Goal: Task Accomplishment & Management: Use online tool/utility

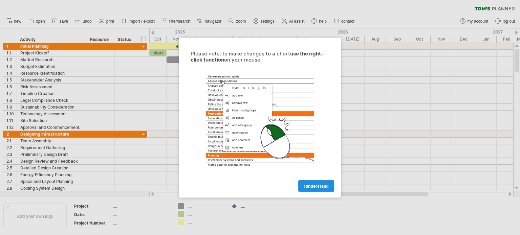
click at [315, 187] on span "I understand" at bounding box center [315, 185] width 25 height 5
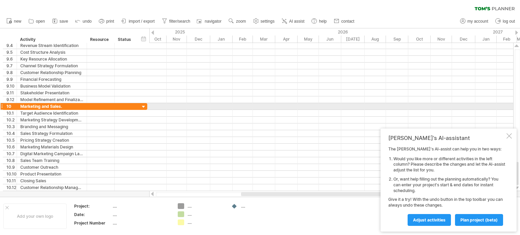
click at [143, 106] on div at bounding box center [143, 107] width 6 height 6
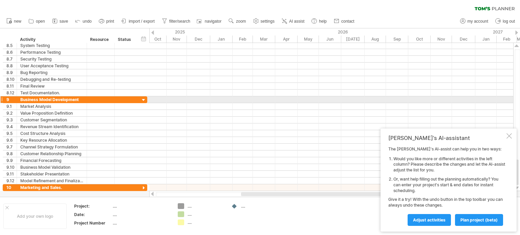
click at [144, 101] on div at bounding box center [143, 100] width 6 height 6
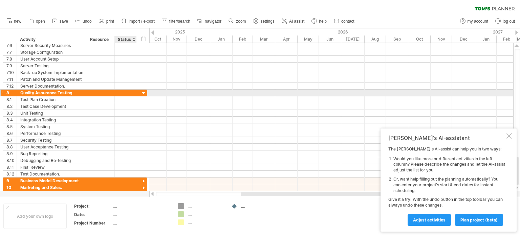
click at [143, 93] on div at bounding box center [143, 93] width 6 height 6
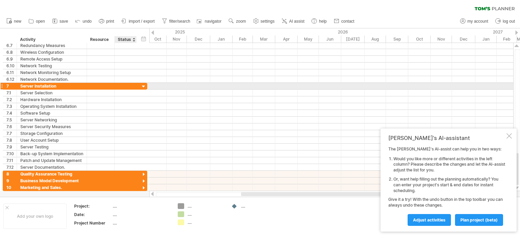
click at [142, 86] on div at bounding box center [143, 87] width 6 height 6
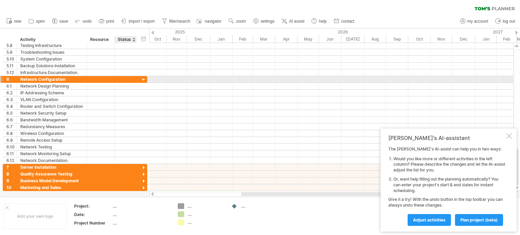
click at [142, 81] on div at bounding box center [143, 80] width 6 height 6
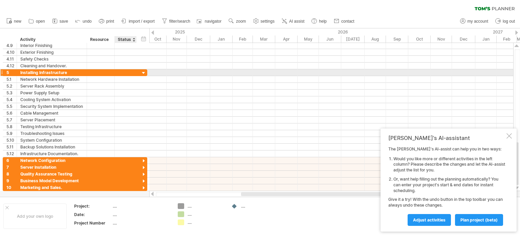
click at [143, 74] on div at bounding box center [143, 73] width 6 height 6
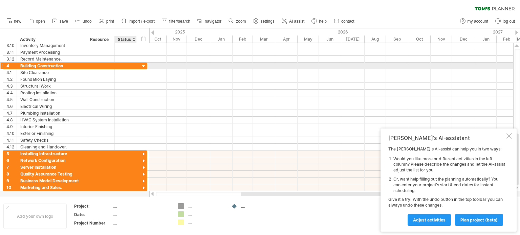
click at [143, 67] on div at bounding box center [143, 66] width 6 height 6
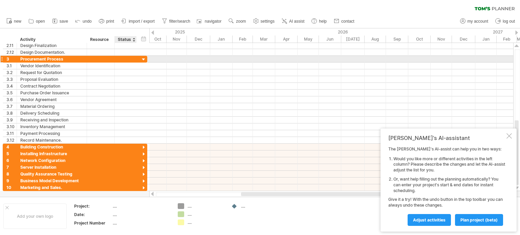
click at [143, 59] on div at bounding box center [143, 59] width 6 height 6
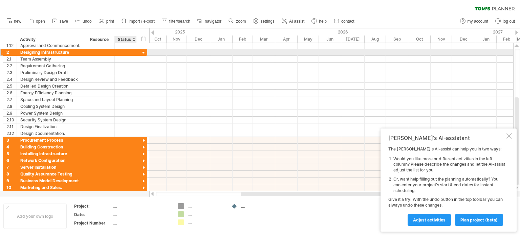
click at [143, 52] on div at bounding box center [143, 53] width 6 height 6
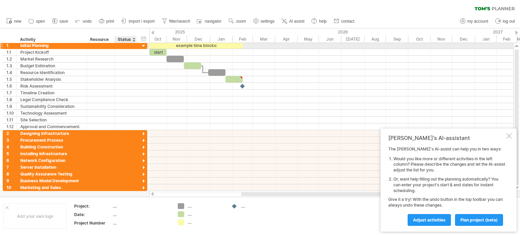
click at [145, 46] on div at bounding box center [143, 46] width 6 height 6
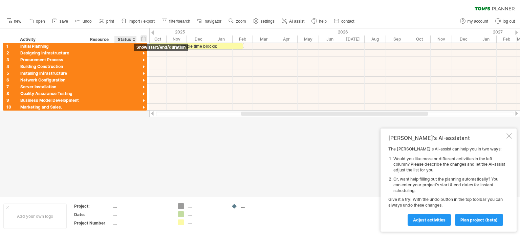
click at [144, 38] on div "hide start/end/duration show start/end/duration" at bounding box center [143, 38] width 6 height 7
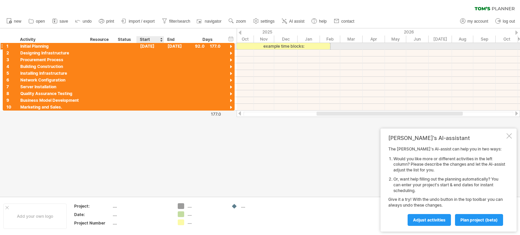
click at [150, 45] on div "[DATE]" at bounding box center [150, 46] width 27 height 6
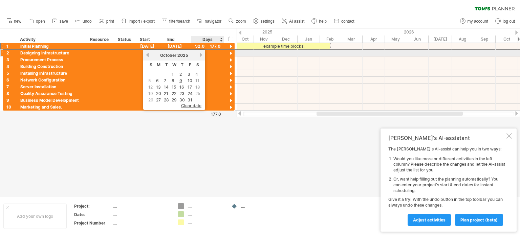
click at [201, 54] on link "next" at bounding box center [200, 54] width 5 height 5
click at [148, 55] on link "previous" at bounding box center [147, 54] width 5 height 5
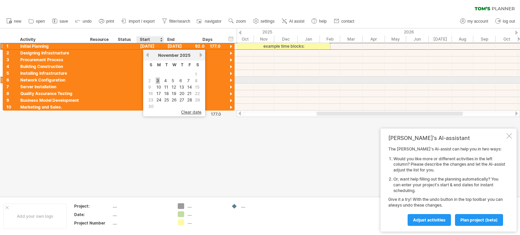
click at [156, 79] on link "3" at bounding box center [158, 80] width 4 height 6
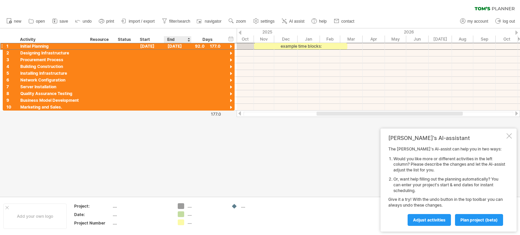
click at [181, 39] on div "End" at bounding box center [177, 39] width 20 height 7
click at [174, 46] on div "[DATE]" at bounding box center [177, 46] width 27 height 6
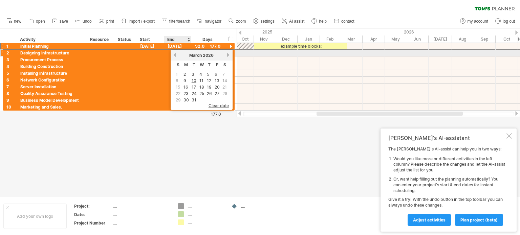
click at [176, 54] on link "previous" at bounding box center [174, 54] width 5 height 5
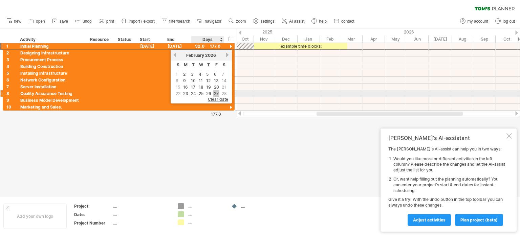
click at [216, 92] on link "27" at bounding box center [216, 93] width 6 height 6
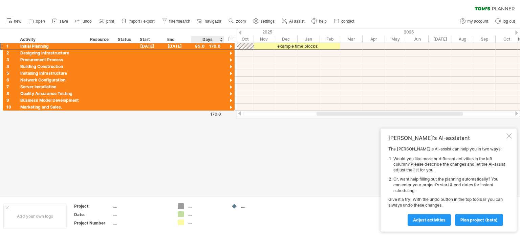
click at [210, 39] on div "Days" at bounding box center [207, 39] width 32 height 7
click at [210, 38] on div "Days" at bounding box center [207, 39] width 32 height 7
click at [284, 19] on icon at bounding box center [284, 21] width 7 height 7
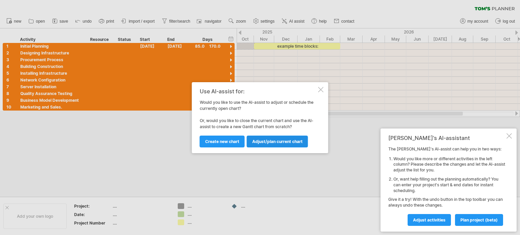
click at [256, 142] on span "Adjust/plan current chart" at bounding box center [277, 141] width 50 height 5
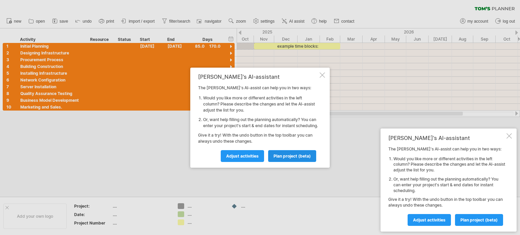
click at [279, 158] on span "plan project (beta)" at bounding box center [291, 156] width 37 height 5
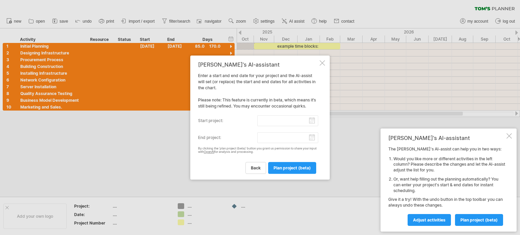
click at [263, 122] on body "progress(100%) Trying to reach [DOMAIN_NAME] Connected again... 0% clear filter…" at bounding box center [260, 118] width 520 height 236
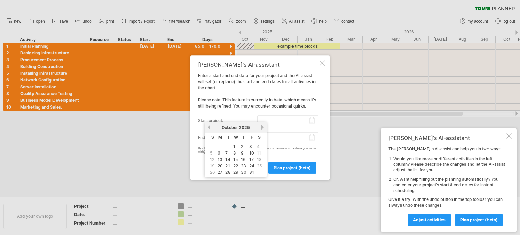
click at [272, 118] on input "start project:" at bounding box center [287, 120] width 61 height 11
click at [260, 127] on link "next" at bounding box center [262, 127] width 5 height 5
click at [220, 153] on link "3" at bounding box center [219, 153] width 4 height 6
type input "********"
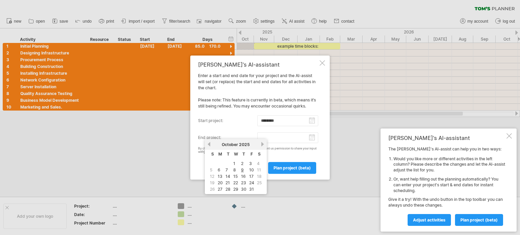
click at [311, 137] on input "end project:" at bounding box center [287, 137] width 61 height 11
click at [260, 144] on link "next" at bounding box center [262, 144] width 5 height 5
click at [260, 143] on link "next" at bounding box center [262, 144] width 5 height 5
click at [250, 188] on link "30" at bounding box center [251, 189] width 7 height 6
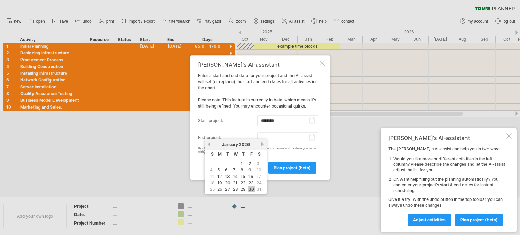
type input "********"
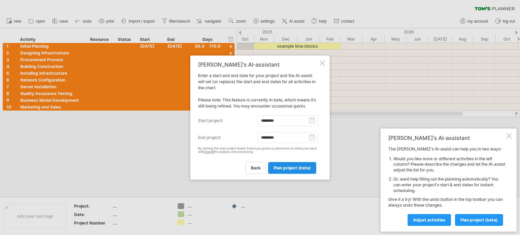
click at [278, 167] on span "plan project (beta)" at bounding box center [291, 167] width 37 height 5
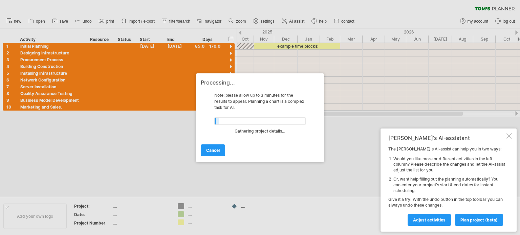
click at [508, 138] on div at bounding box center [508, 135] width 5 height 5
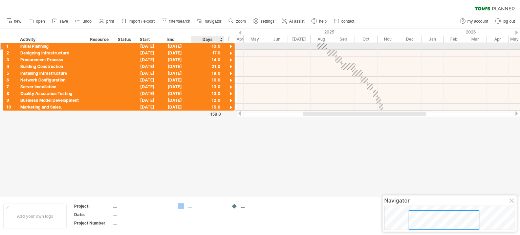
click at [231, 46] on div at bounding box center [231, 47] width 6 height 6
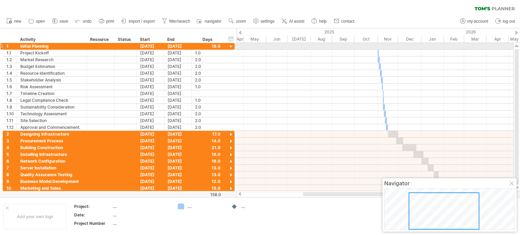
click at [230, 47] on div at bounding box center [231, 47] width 6 height 6
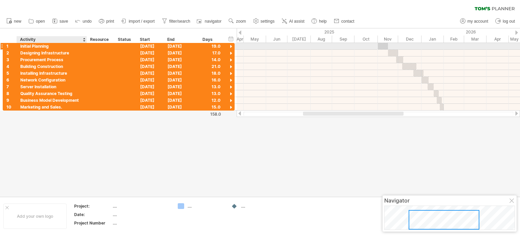
click at [48, 45] on div "Initial Planning" at bounding box center [51, 46] width 63 height 6
click at [52, 45] on input "**********" at bounding box center [51, 46] width 63 height 6
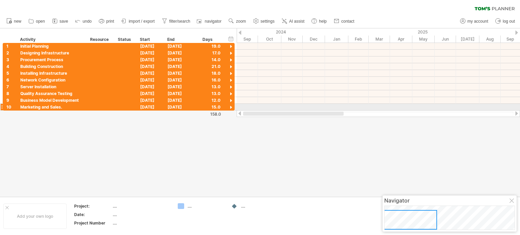
drag, startPoint x: 369, startPoint y: 115, endPoint x: 304, endPoint y: 111, distance: 65.7
click at [304, 111] on div at bounding box center [377, 113] width 283 height 7
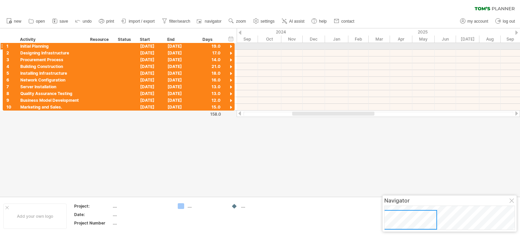
click at [232, 47] on div at bounding box center [231, 47] width 6 height 6
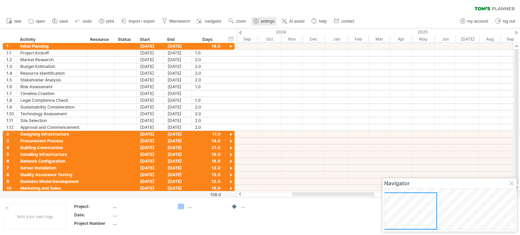
click at [255, 19] on icon at bounding box center [255, 21] width 5 height 5
select select "*"
select select "**"
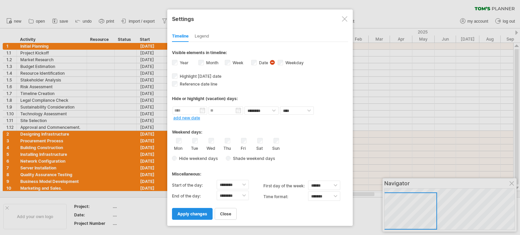
click at [190, 212] on span "apply changes" at bounding box center [192, 213] width 30 height 5
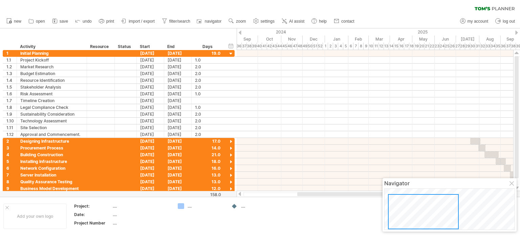
click at [309, 194] on div at bounding box center [342, 194] width 91 height 4
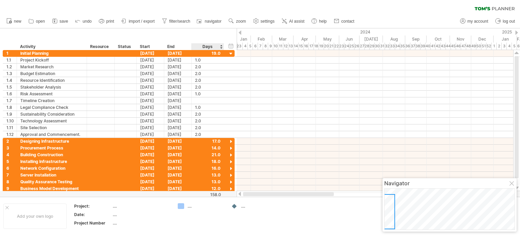
drag, startPoint x: 294, startPoint y: 194, endPoint x: 211, endPoint y: 201, distance: 82.5
click at [211, 201] on div "Trying to reach [DOMAIN_NAME] Connected again... 0% clear filter new 1" at bounding box center [260, 117] width 520 height 235
click at [254, 20] on use at bounding box center [255, 21] width 7 height 7
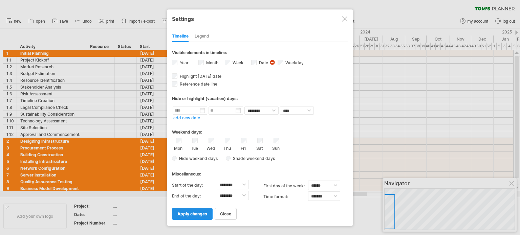
click at [180, 214] on span "apply changes" at bounding box center [192, 213] width 30 height 5
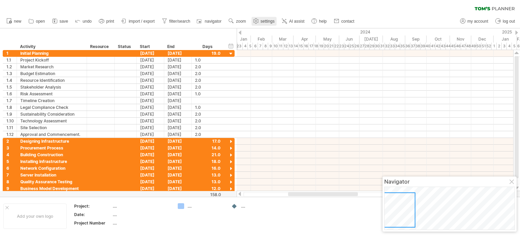
click at [262, 23] on span "settings" at bounding box center [267, 21] width 14 height 5
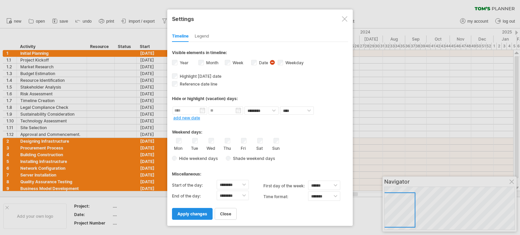
click at [188, 215] on span "apply changes" at bounding box center [192, 213] width 30 height 5
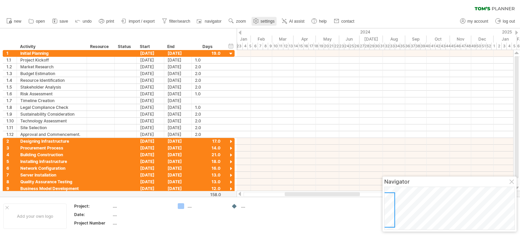
click at [260, 23] on link "settings" at bounding box center [263, 21] width 25 height 9
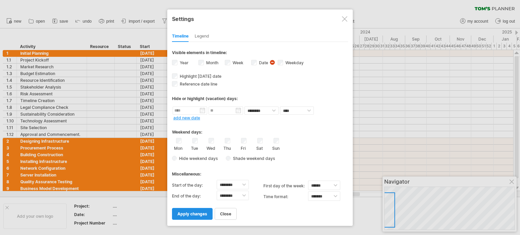
click at [191, 209] on link "apply changes" at bounding box center [192, 214] width 41 height 12
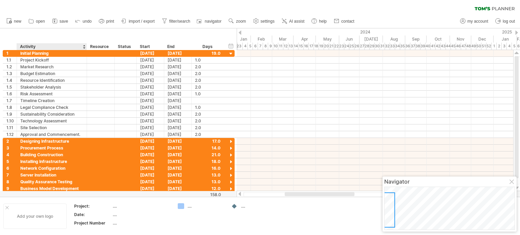
click at [37, 220] on div "Add your own logo" at bounding box center [34, 216] width 63 height 25
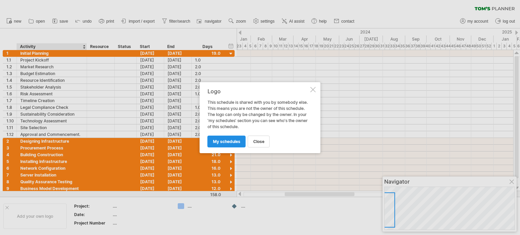
click at [236, 144] on link "my schedules" at bounding box center [226, 142] width 38 height 12
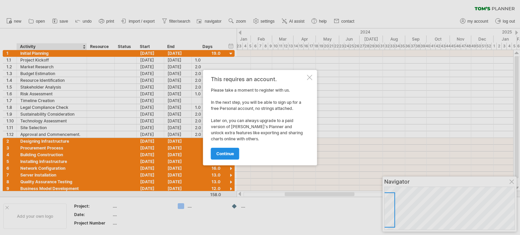
click at [225, 150] on link "continue" at bounding box center [225, 154] width 28 height 12
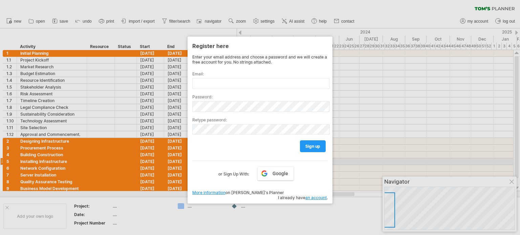
click at [336, 163] on div at bounding box center [260, 117] width 520 height 235
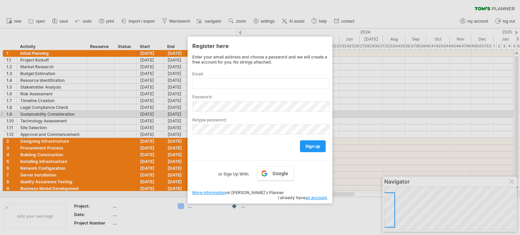
click at [376, 116] on div at bounding box center [260, 117] width 520 height 235
